Goal: Task Accomplishment & Management: Manage account settings

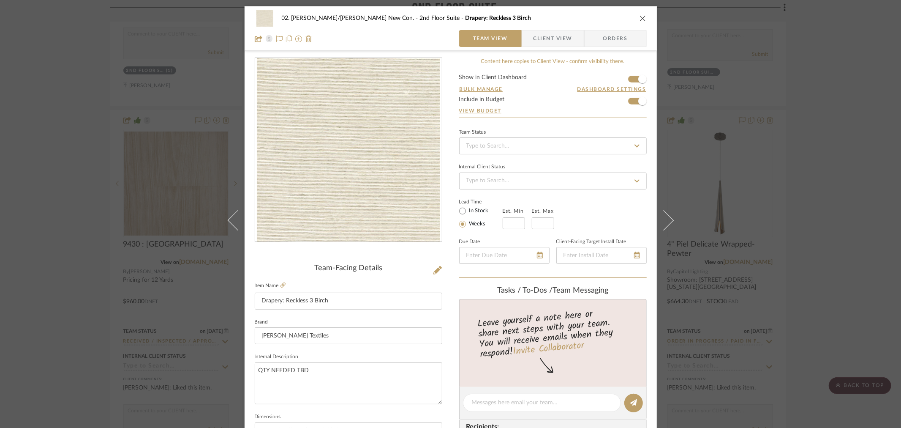
scroll to position [235, 0]
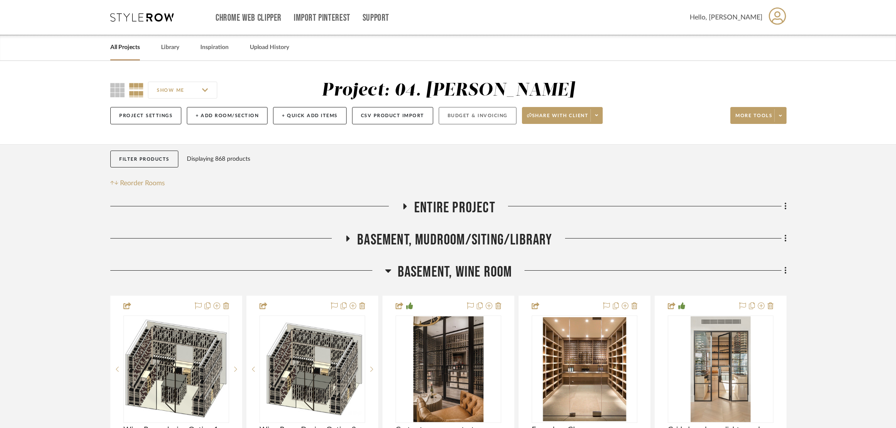
click at [482, 111] on button "Budget & Invoicing" at bounding box center [478, 115] width 78 height 17
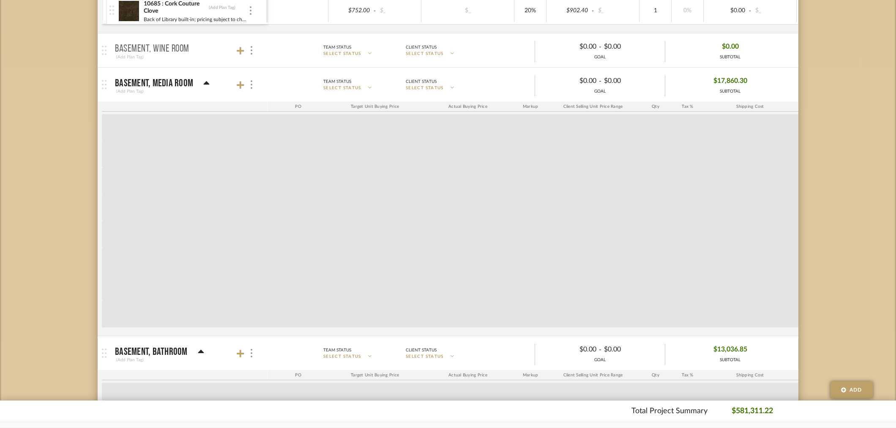
drag, startPoint x: 63, startPoint y: 276, endPoint x: 75, endPoint y: 338, distance: 63.8
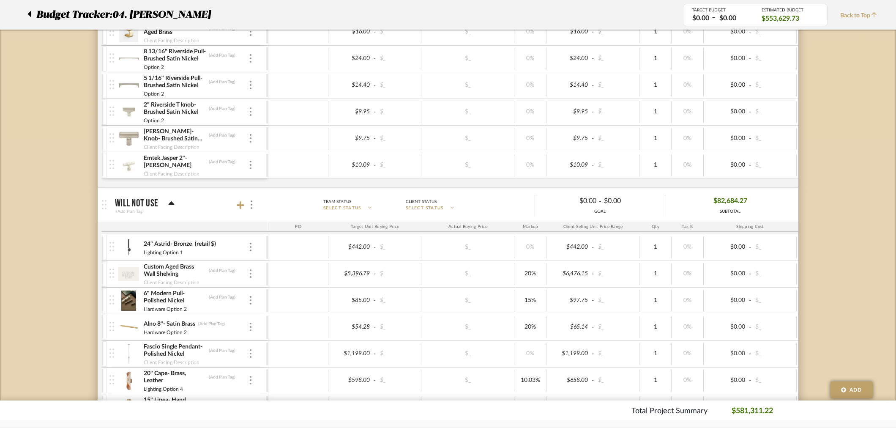
scroll to position [5361, 0]
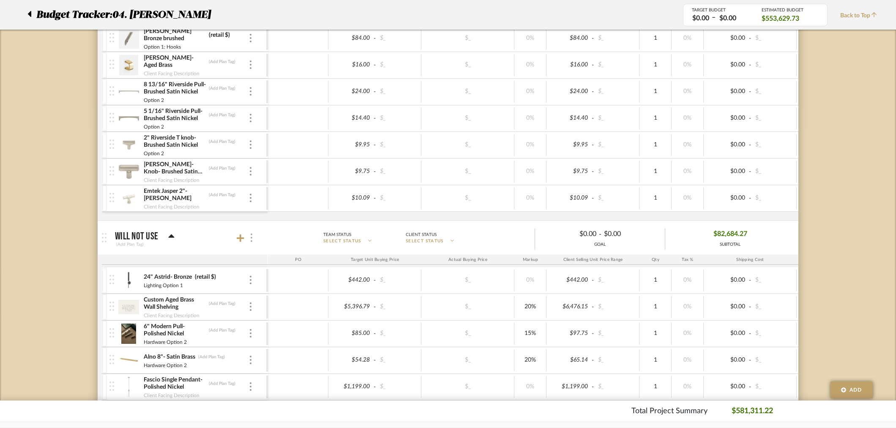
click at [252, 243] on div at bounding box center [250, 237] width 9 height 11
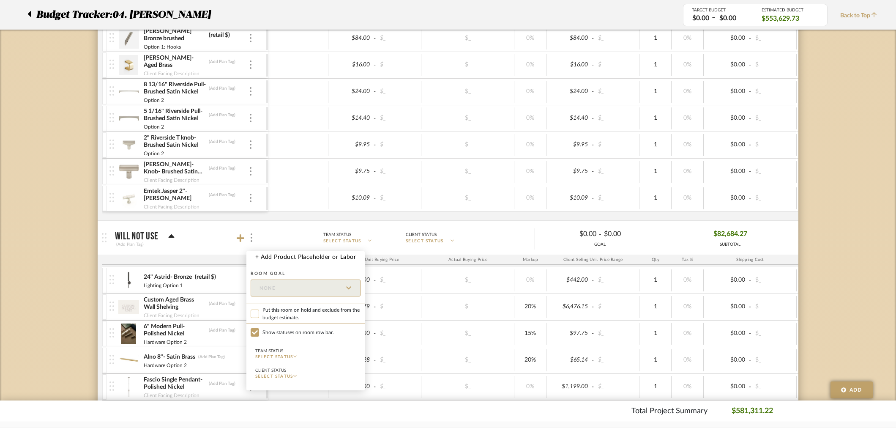
click at [254, 314] on input "Put this room on hold and exclude from the budget estimate." at bounding box center [255, 313] width 8 height 8
checkbox input "true"
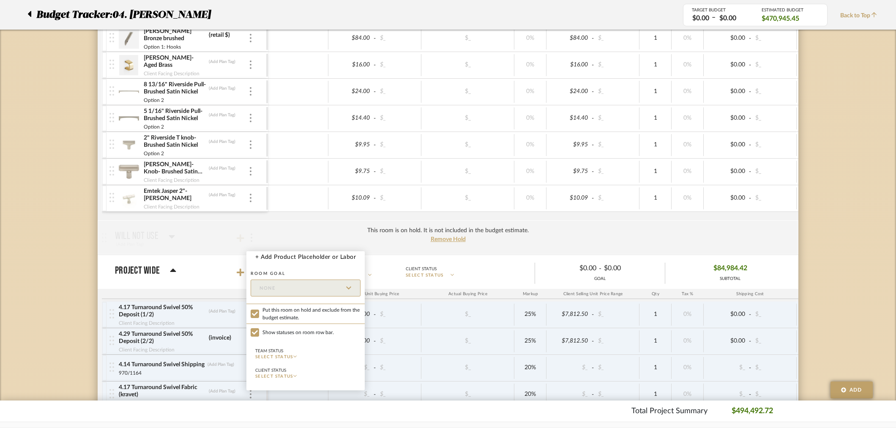
click at [56, 273] on div at bounding box center [448, 214] width 896 height 428
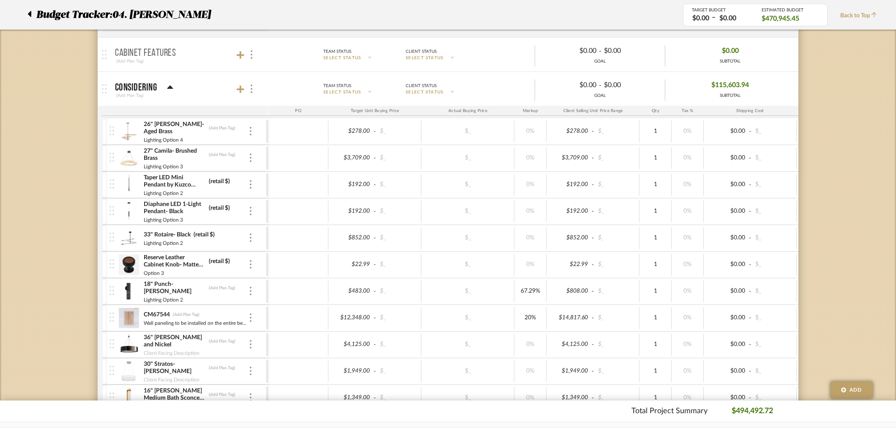
scroll to position [4375, 0]
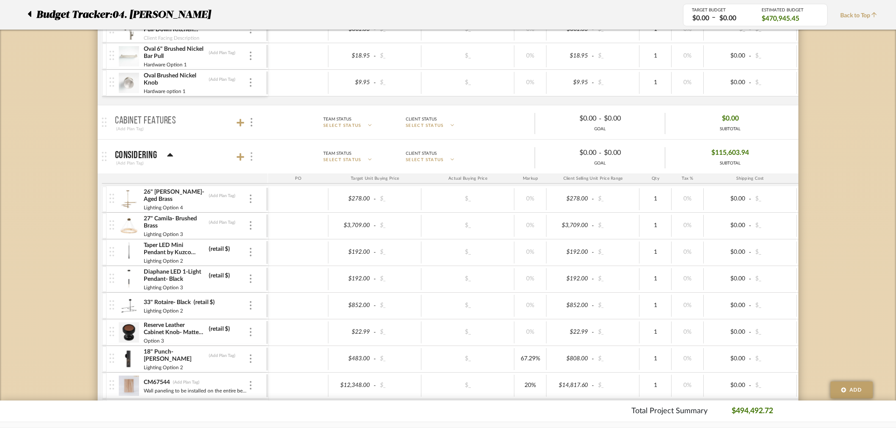
click at [254, 162] on div at bounding box center [250, 156] width 9 height 11
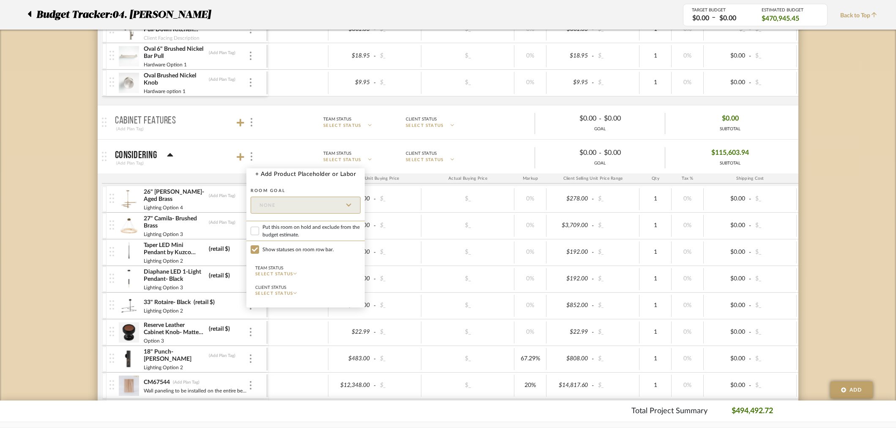
click at [275, 229] on span "Put this room on hold and exclude from the budget estimate." at bounding box center [311, 230] width 98 height 15
click at [259, 229] on input "Put this room on hold and exclude from the budget estimate." at bounding box center [255, 230] width 8 height 8
checkbox input "true"
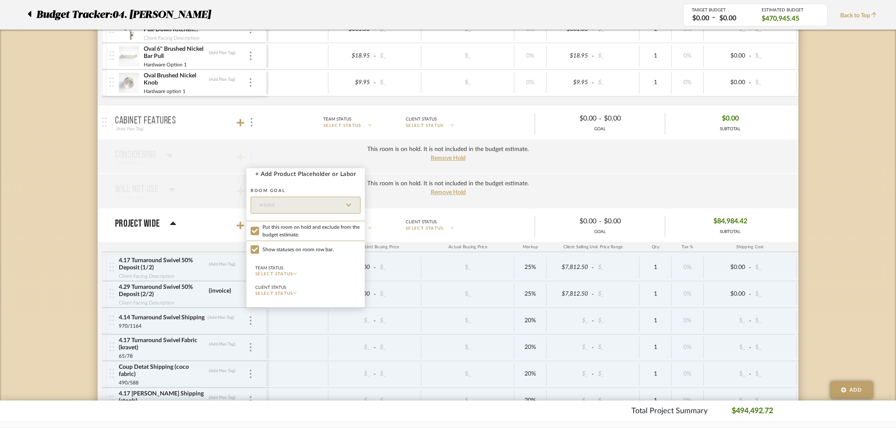
click at [52, 222] on div at bounding box center [448, 214] width 896 height 428
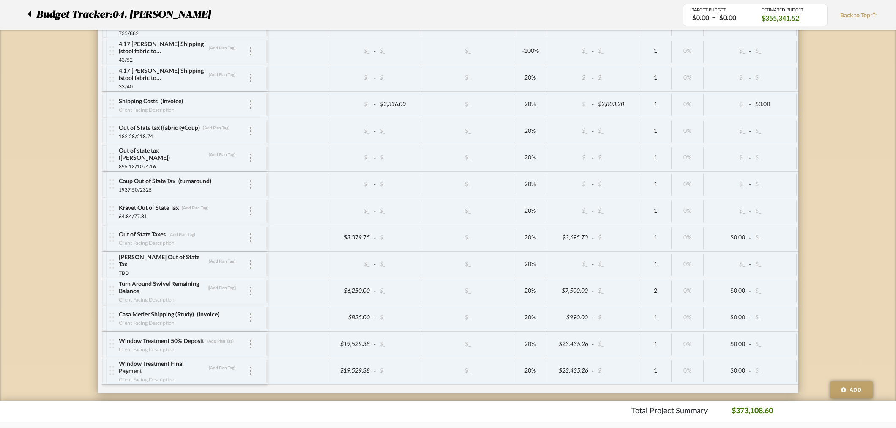
scroll to position [4797, 0]
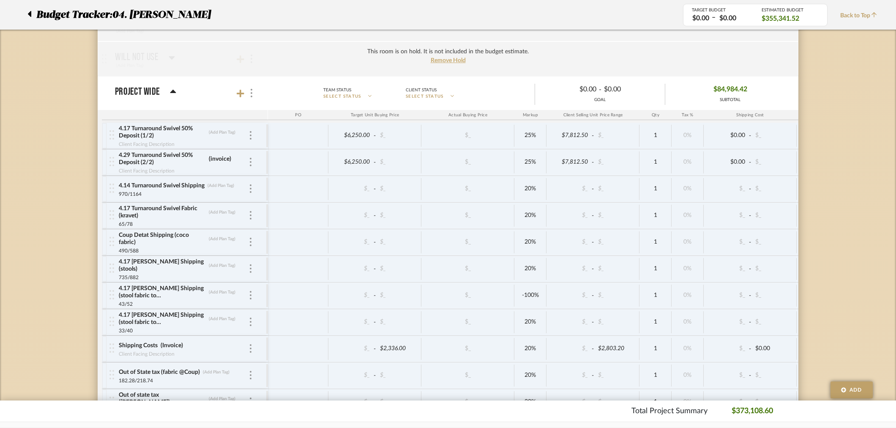
scroll to position [4422, 0]
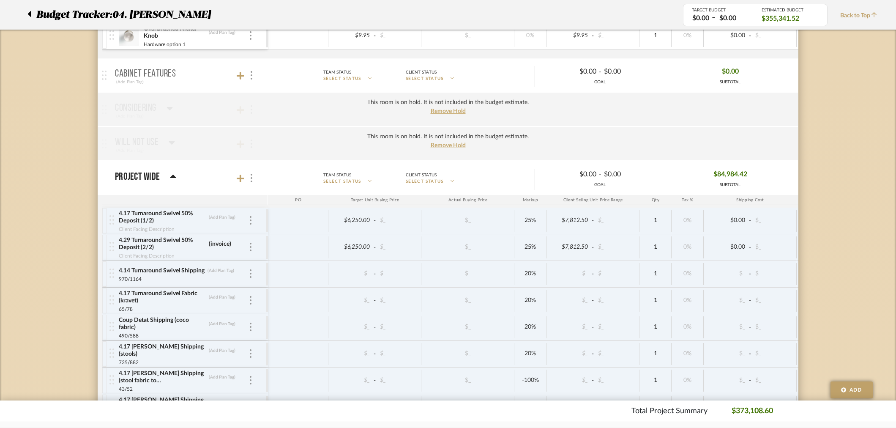
click at [31, 15] on div at bounding box center [31, 14] width 9 height 15
click at [26, 17] on div "Budget Tracker: 04. Linck" at bounding box center [349, 14] width 668 height 15
click at [27, 17] on div "Budget Tracker: 04. Linck" at bounding box center [349, 14] width 668 height 15
click at [30, 15] on icon at bounding box center [29, 14] width 3 height 6
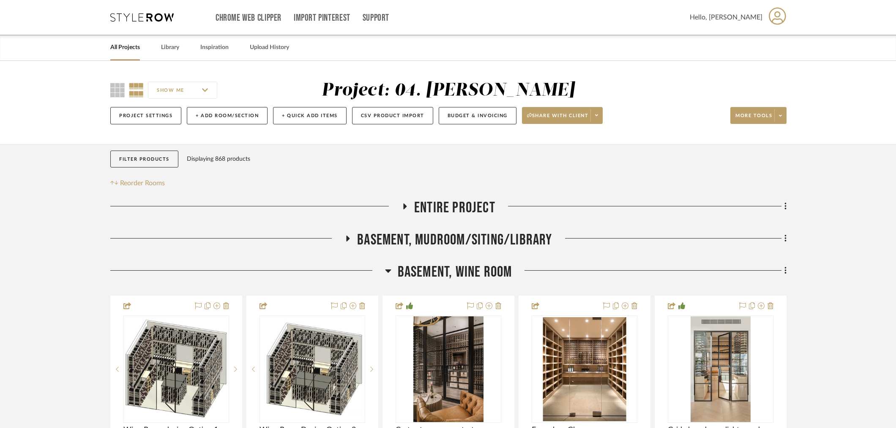
click at [467, 276] on span "Basement, Wine Room" at bounding box center [455, 272] width 115 height 18
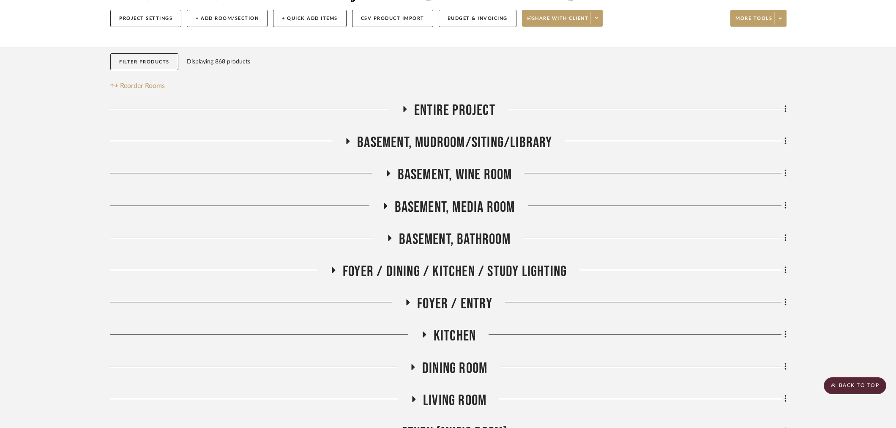
scroll to position [94, 0]
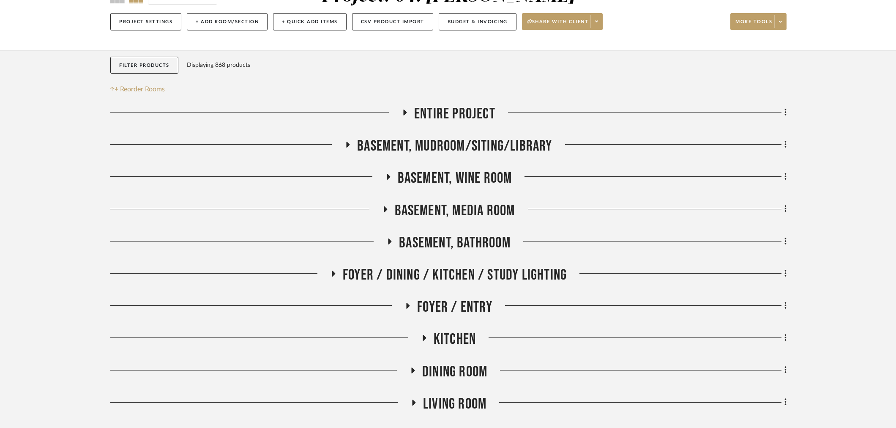
click at [452, 107] on span "Entire Project" at bounding box center [454, 114] width 81 height 18
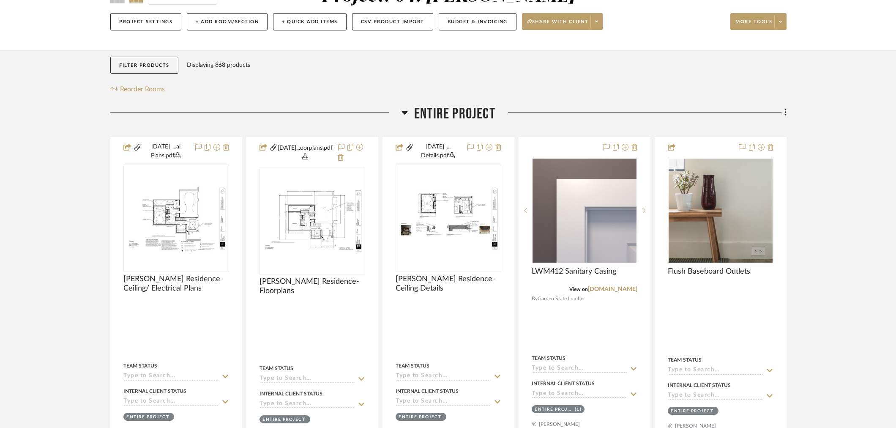
click at [453, 111] on span "Entire Project" at bounding box center [454, 114] width 81 height 18
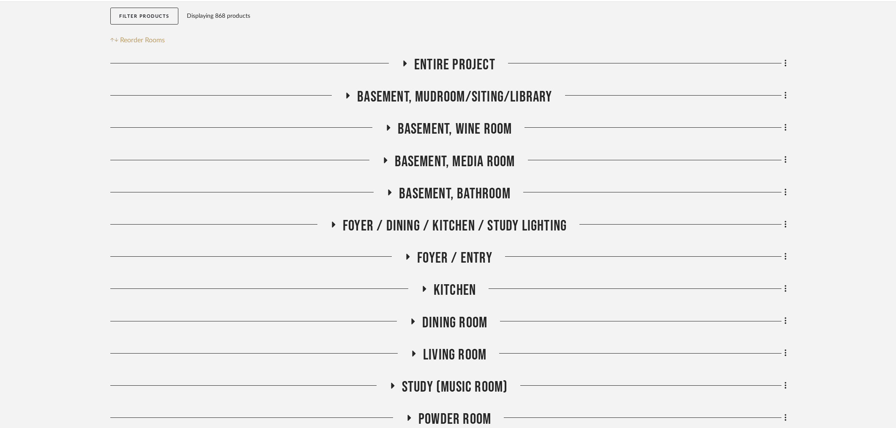
scroll to position [188, 0]
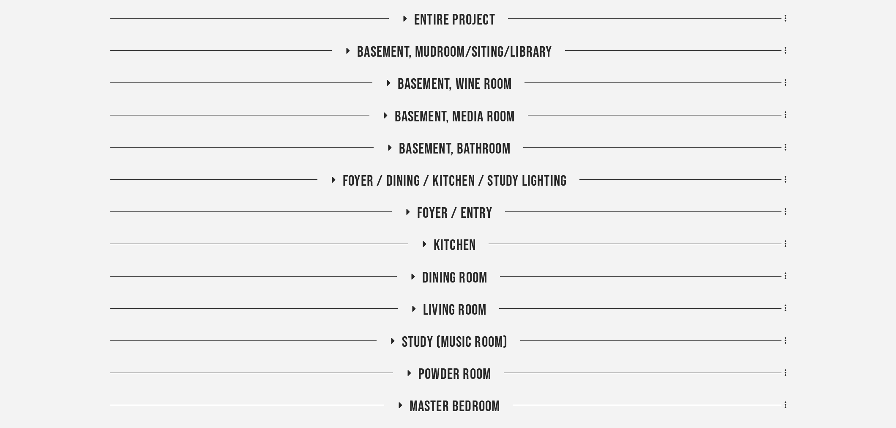
click at [448, 242] on span "Kitchen" at bounding box center [455, 245] width 42 height 18
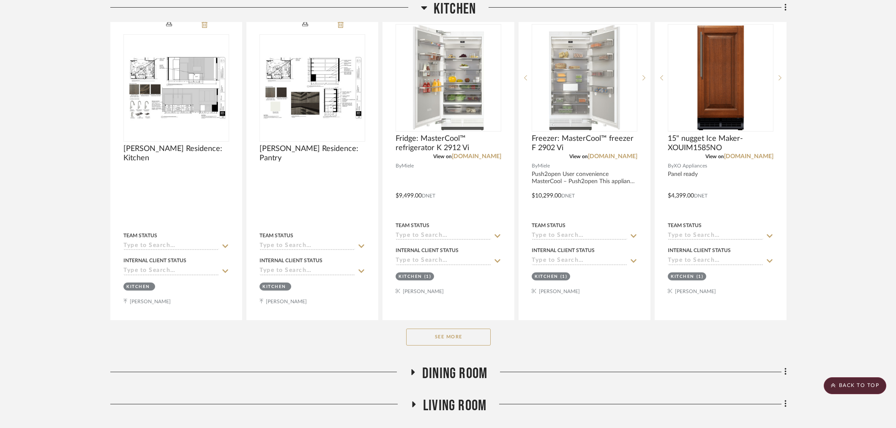
scroll to position [563, 0]
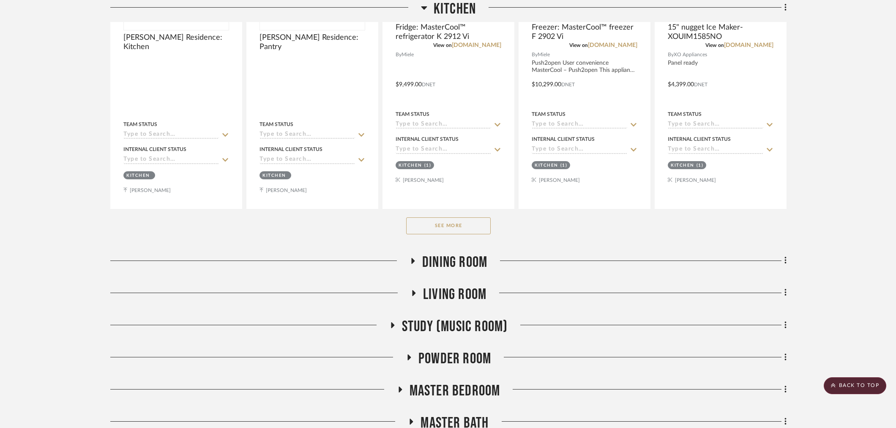
click at [446, 235] on div "See More" at bounding box center [448, 226] width 676 height 34
click at [447, 227] on button "See More" at bounding box center [448, 225] width 85 height 17
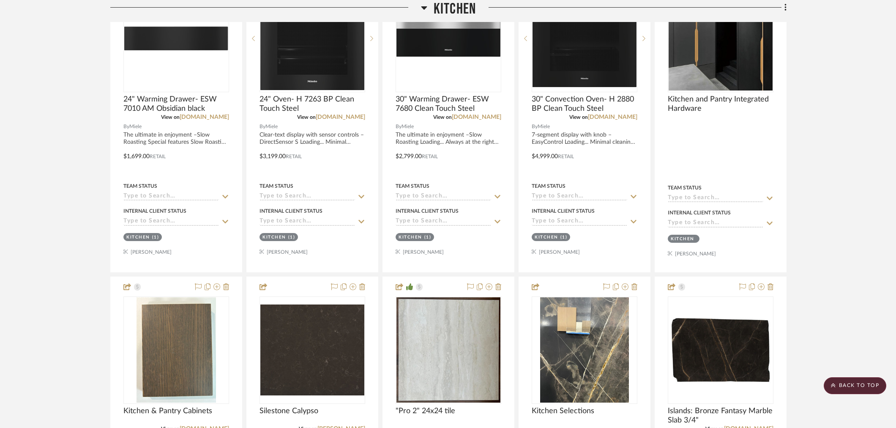
scroll to position [1596, 0]
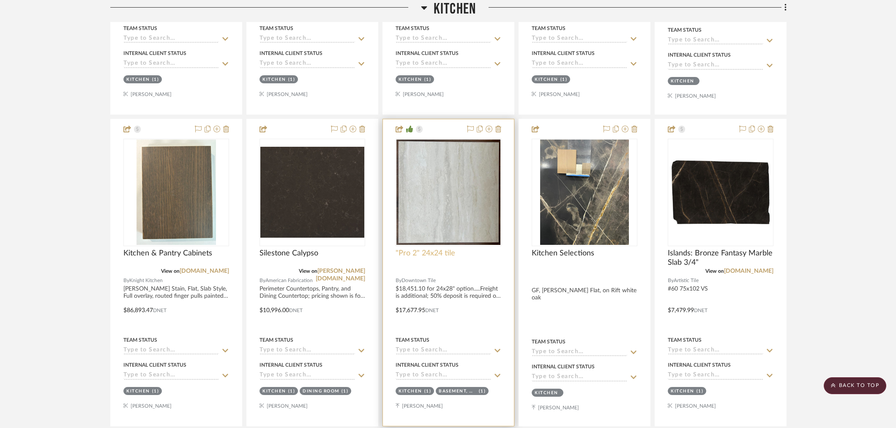
click at [439, 255] on span ""Pro 2" 24x24 tile" at bounding box center [426, 252] width 60 height 9
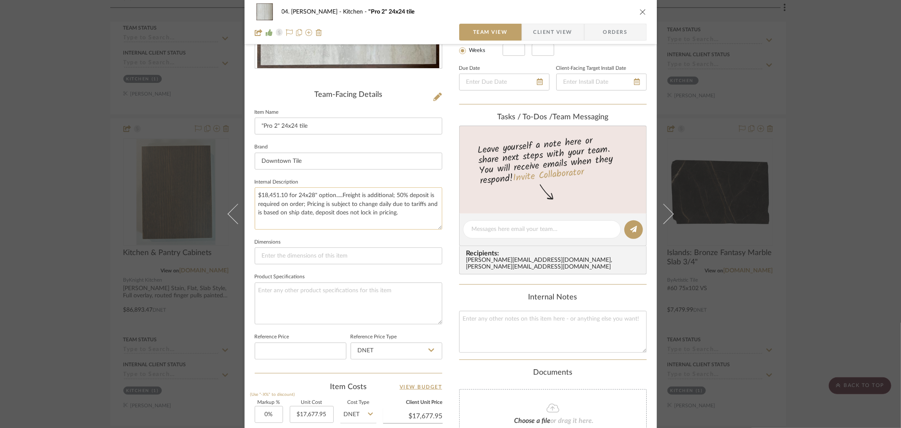
scroll to position [169, 0]
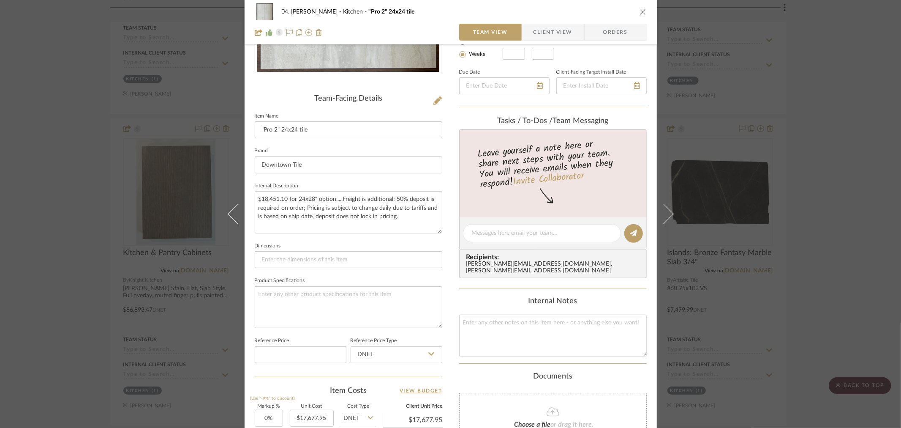
click at [70, 214] on div "04. Linck Kitchen "Pro 2" 24x24 tile Team View Client View Orders Team-Facing D…" at bounding box center [450, 214] width 901 height 428
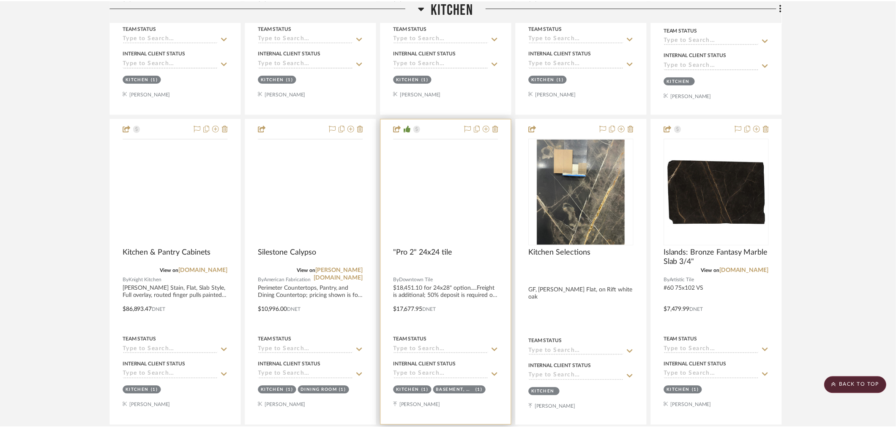
scroll to position [1596, 0]
